Goal: Task Accomplishment & Management: Manage account settings

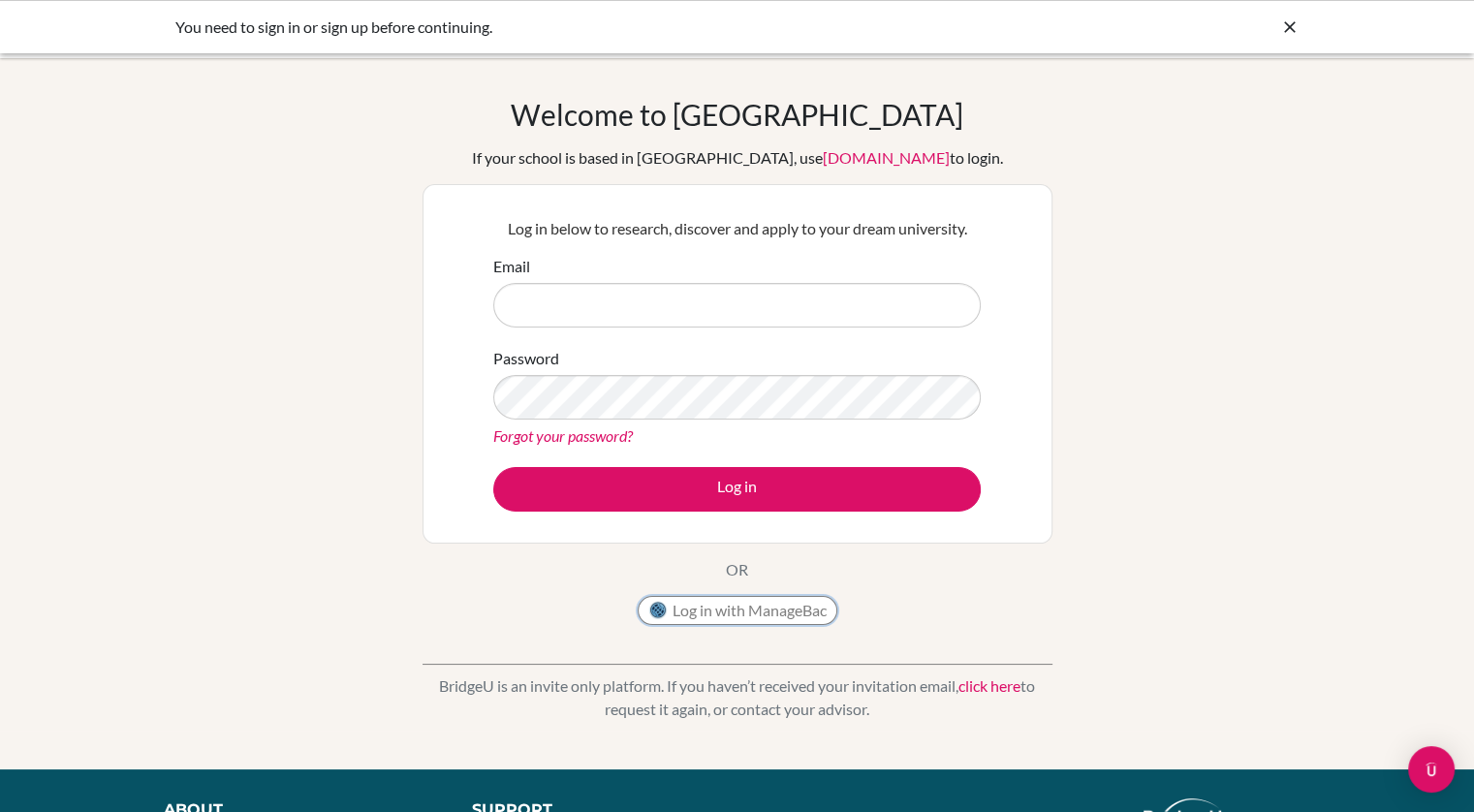
click at [779, 607] on button "Log in with ManageBac" at bounding box center [737, 610] width 200 height 29
click at [763, 610] on button "Log in with ManageBac" at bounding box center [737, 610] width 200 height 29
click at [763, 609] on button "Log in with ManageBac" at bounding box center [737, 610] width 200 height 29
click at [771, 609] on button "Log in with ManageBac" at bounding box center [737, 610] width 200 height 29
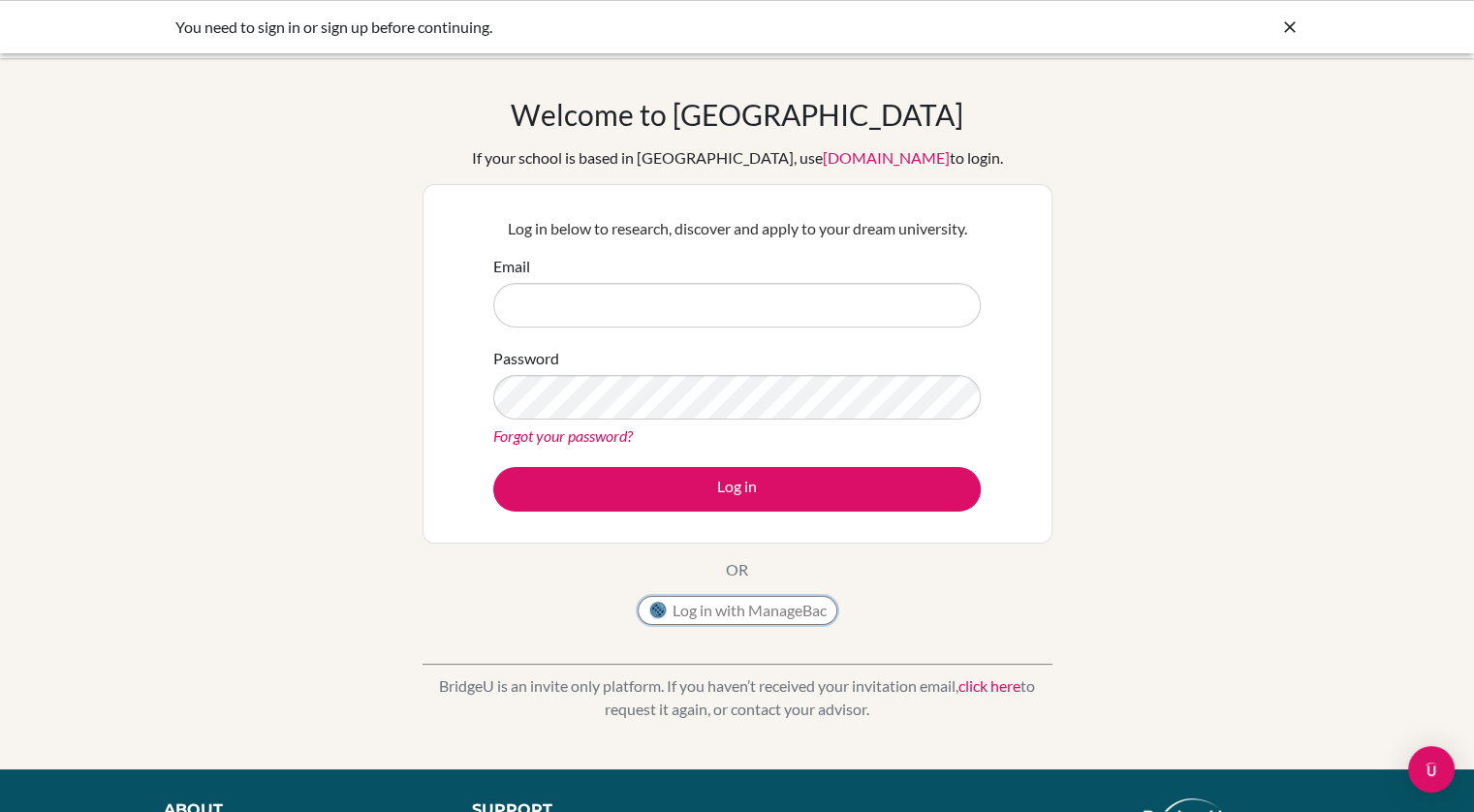
click at [771, 609] on button "Log in with ManageBac" at bounding box center [737, 610] width 200 height 29
click at [1285, 28] on icon at bounding box center [1291, 28] width 20 height 20
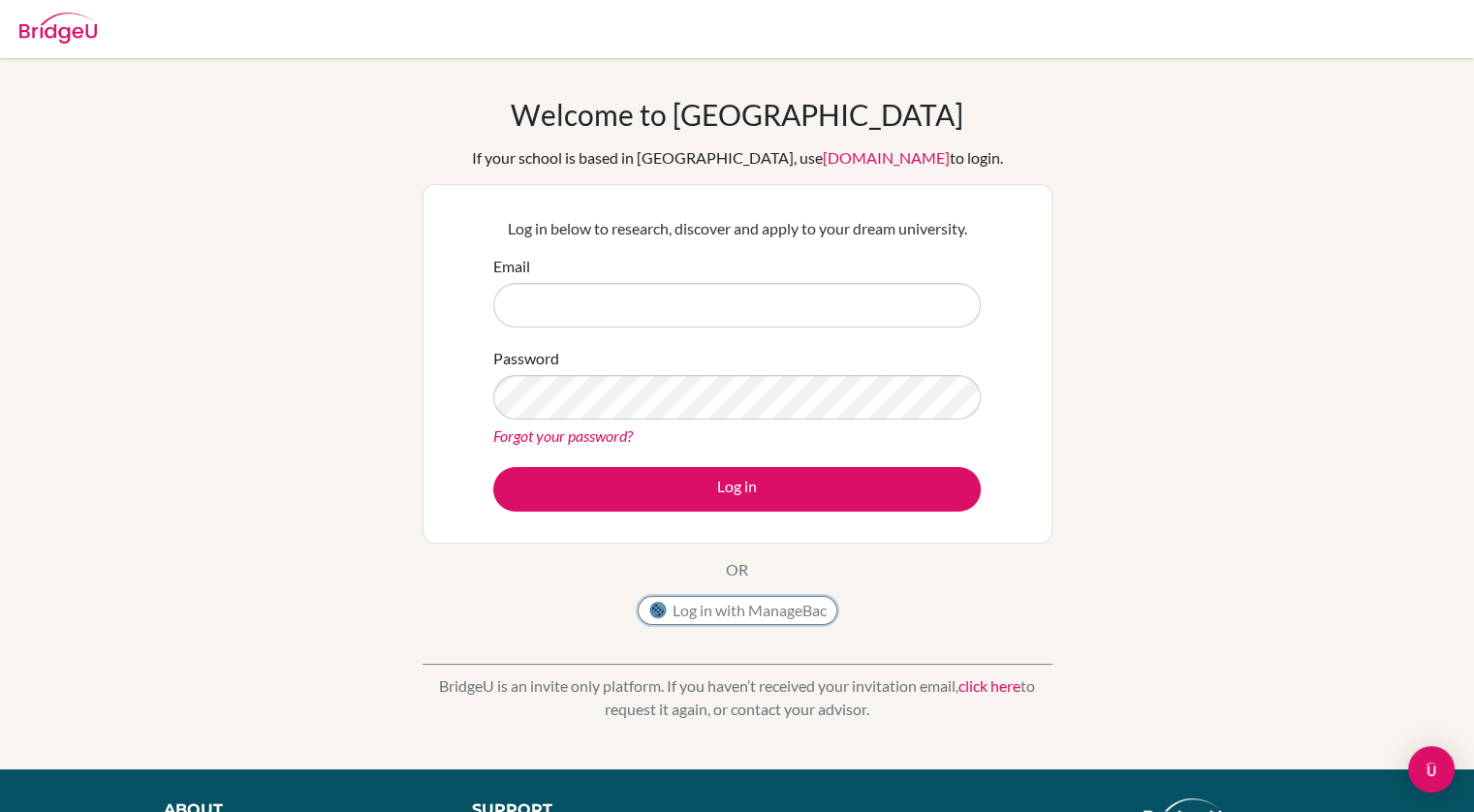
click at [740, 613] on button "Log in with ManageBac" at bounding box center [737, 610] width 200 height 29
